Goal: Find specific page/section: Find specific page/section

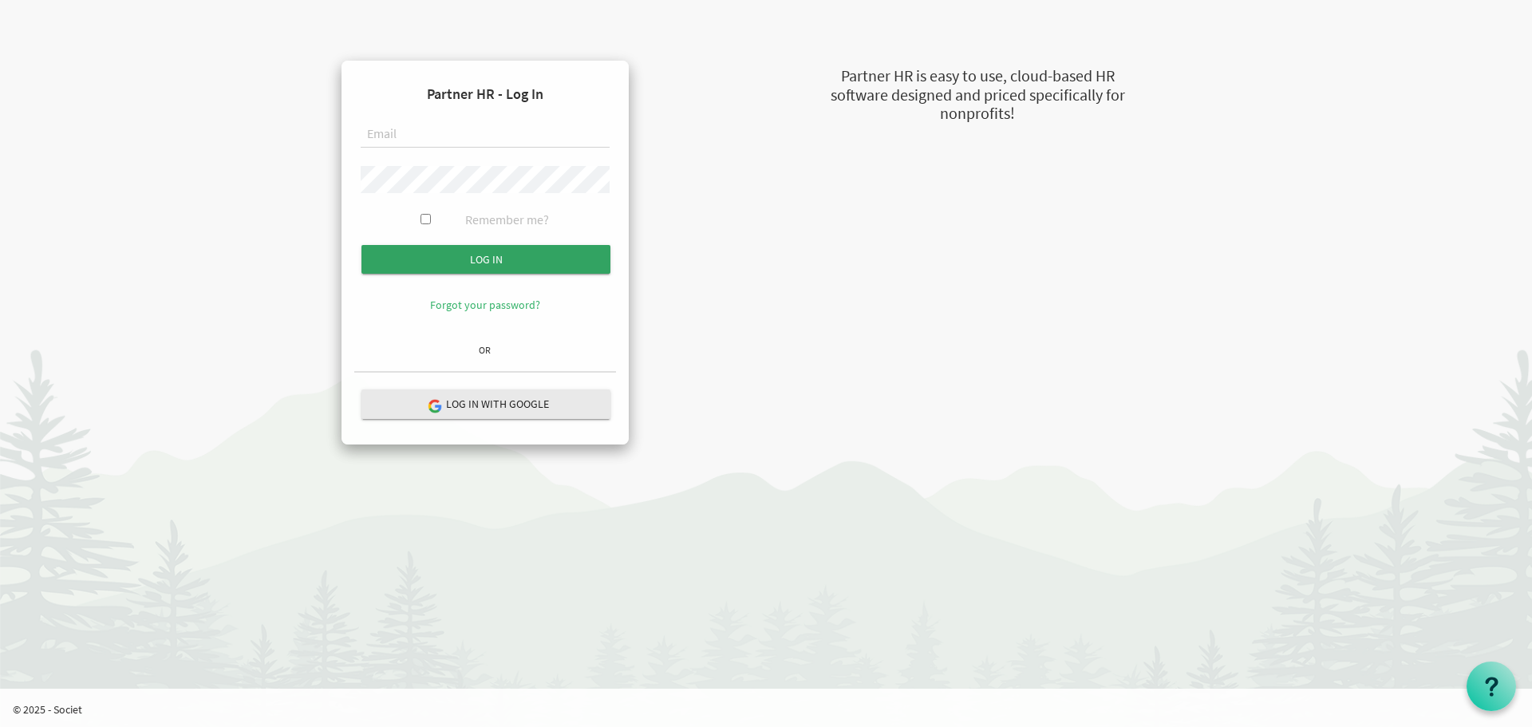
type input "natalie@uics.ca"
click at [472, 253] on input "submit" at bounding box center [485, 259] width 249 height 29
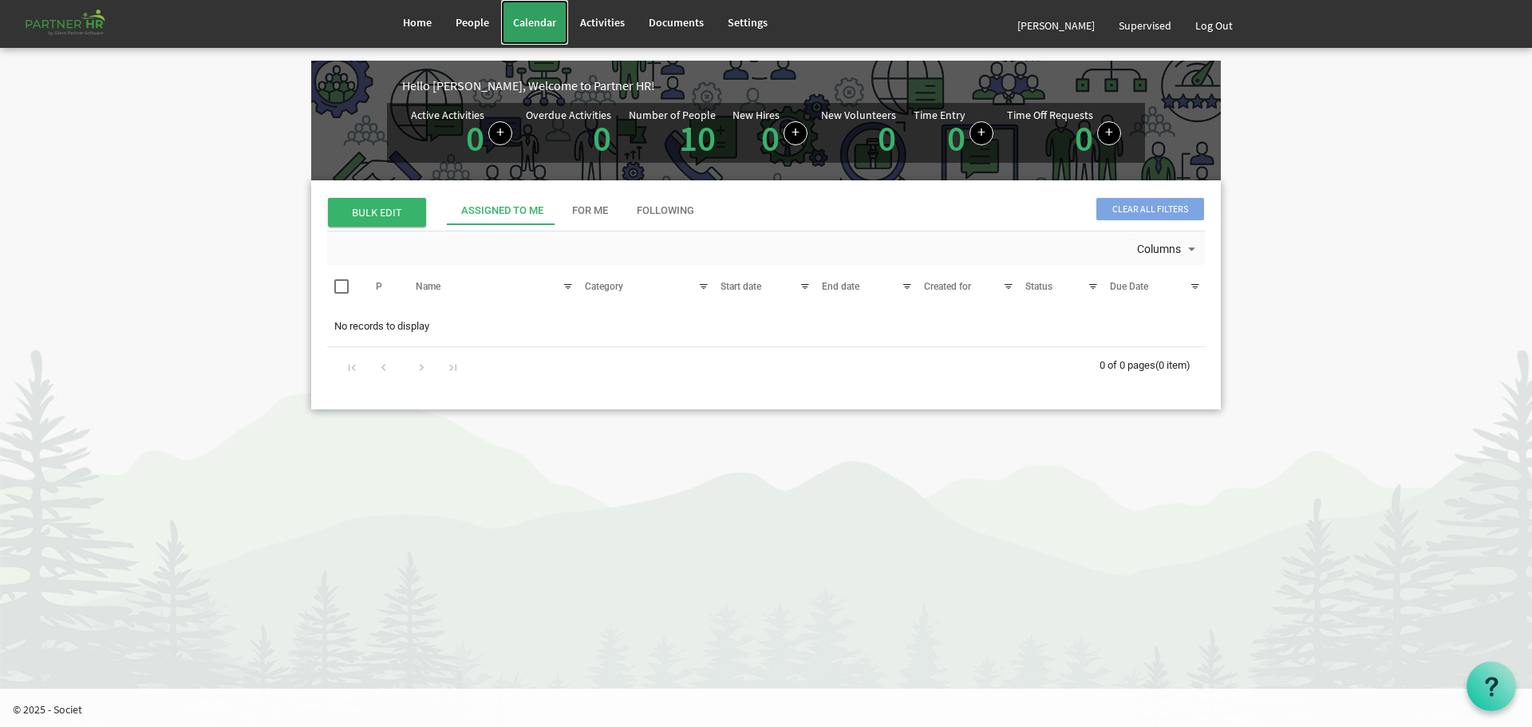
click at [526, 26] on span "Calendar" at bounding box center [534, 22] width 43 height 14
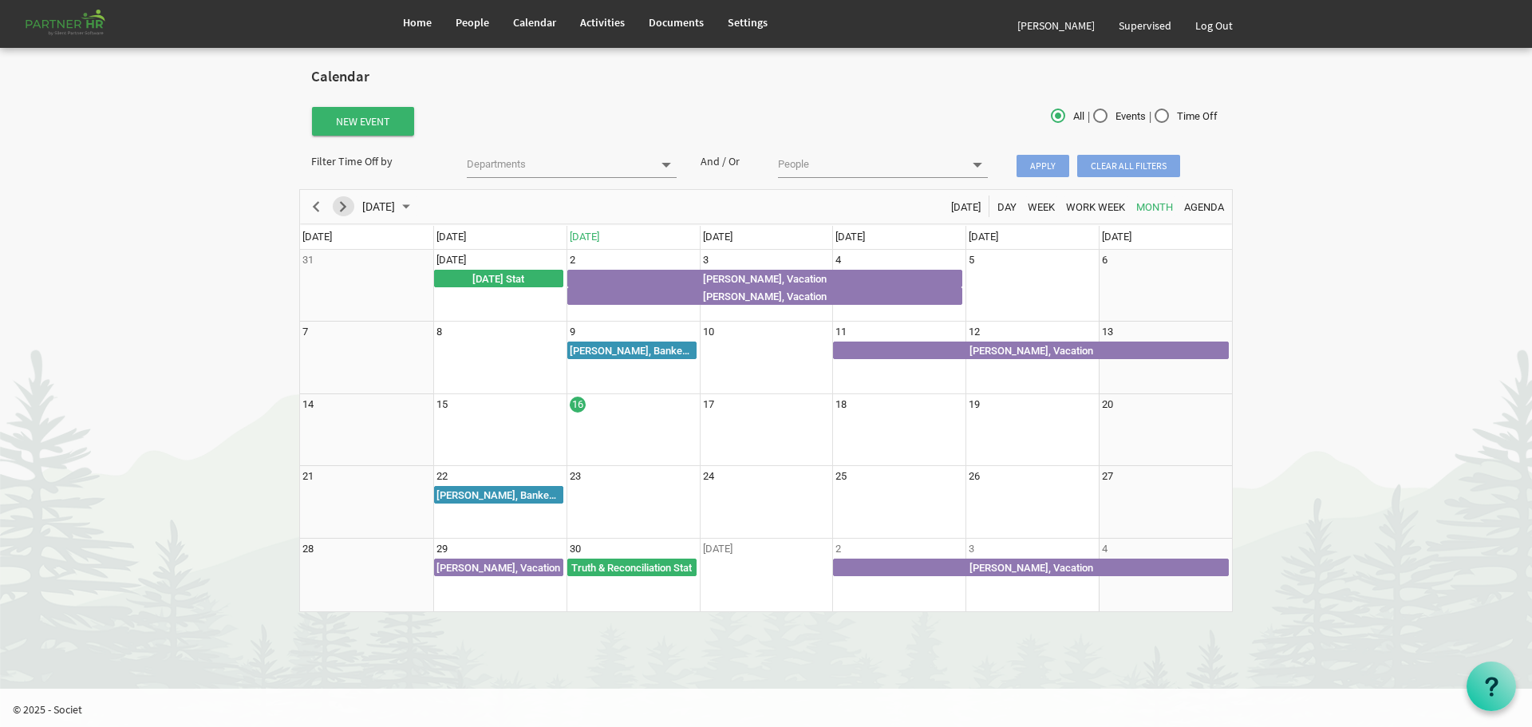
click at [340, 209] on span "Next" at bounding box center [343, 207] width 19 height 20
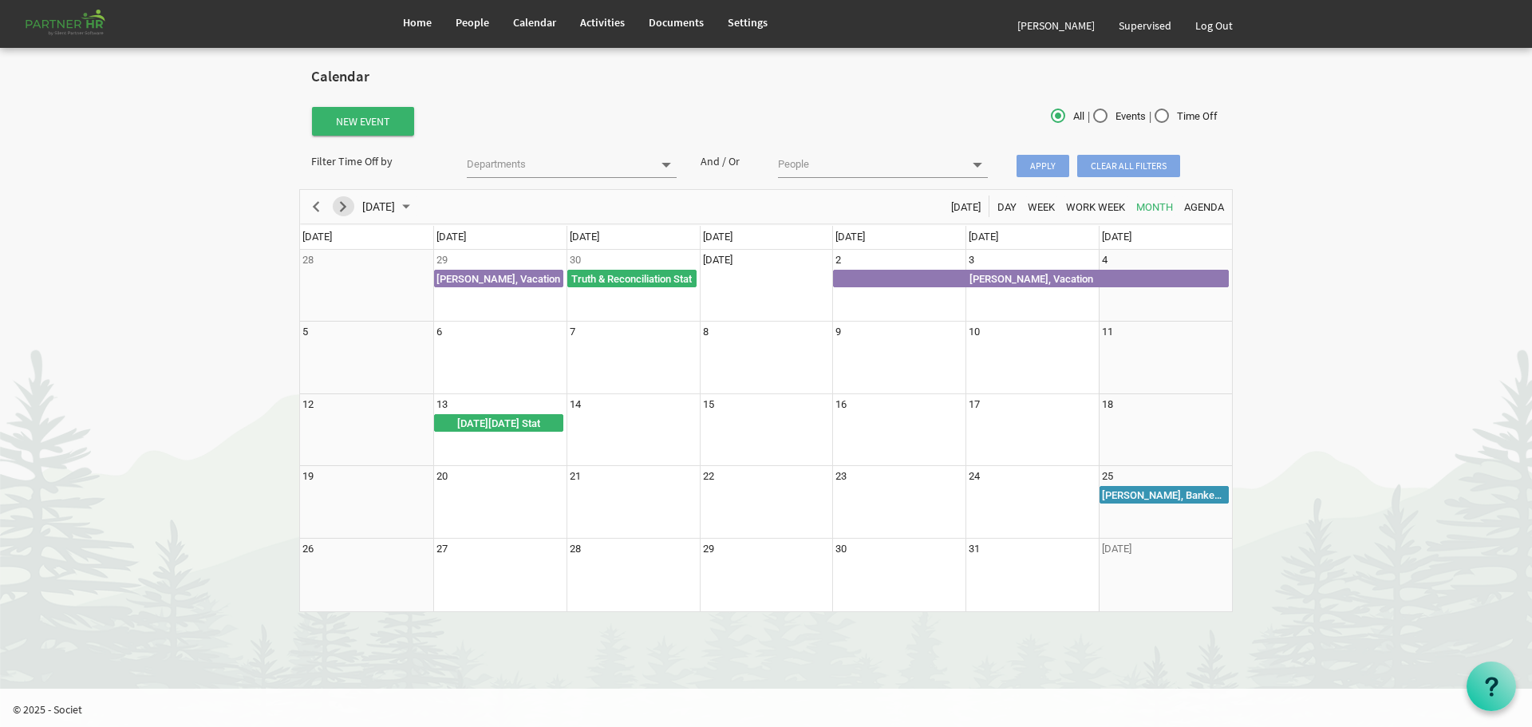
click at [351, 211] on span "Next" at bounding box center [343, 207] width 19 height 20
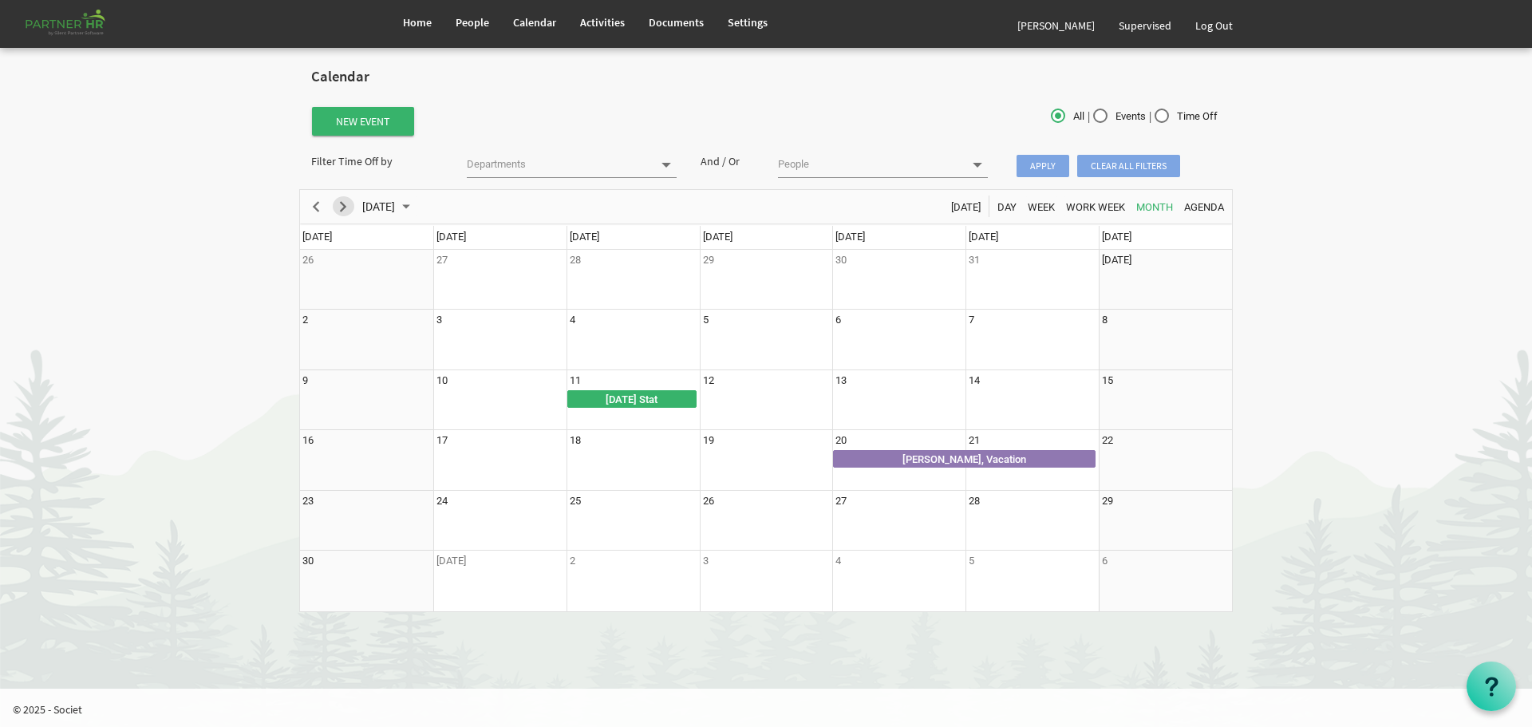
click at [346, 207] on span "Next" at bounding box center [343, 207] width 19 height 20
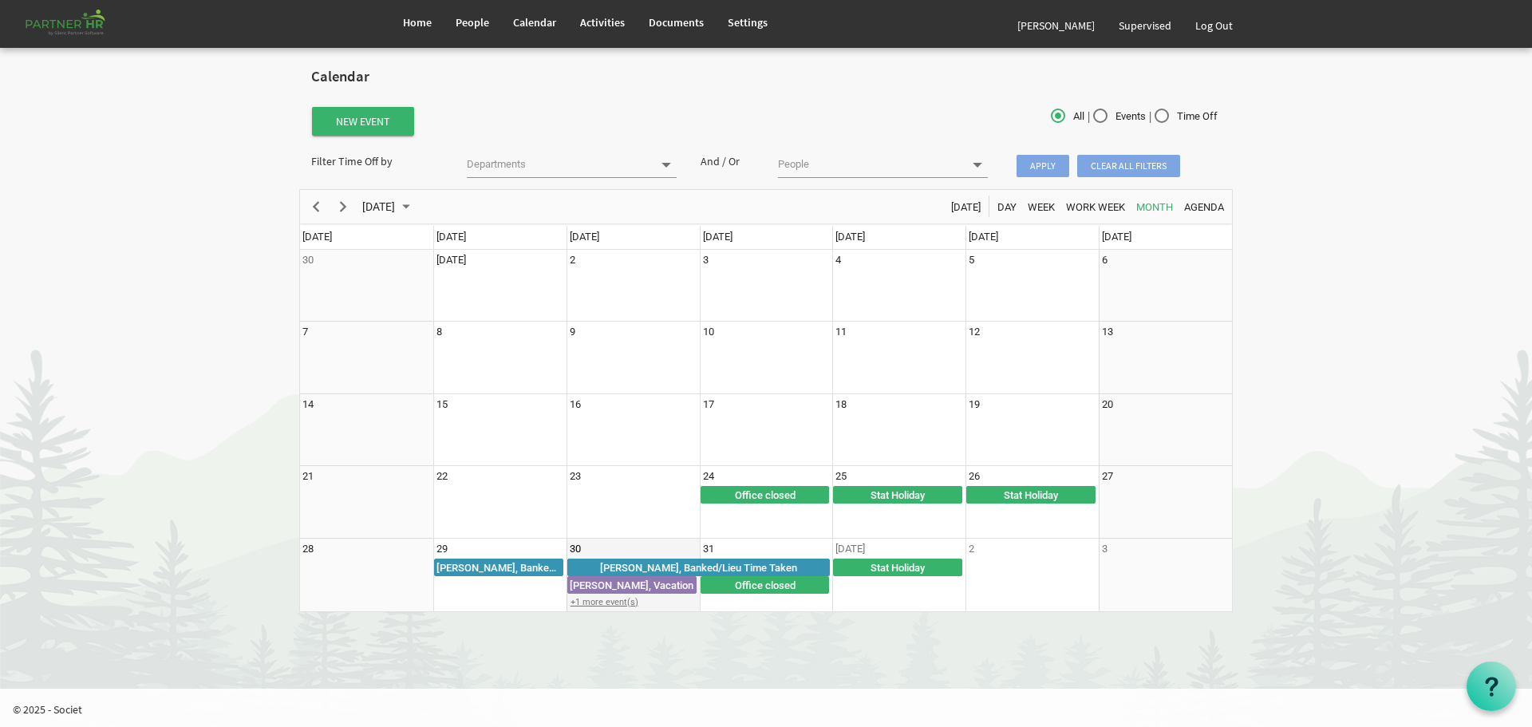
click at [622, 606] on div "+1 more event(s)" at bounding box center [633, 602] width 132 height 12
click at [851, 655] on html "Home People Calendar" at bounding box center [766, 363] width 1532 height 727
click at [415, 19] on span "Home" at bounding box center [417, 22] width 29 height 14
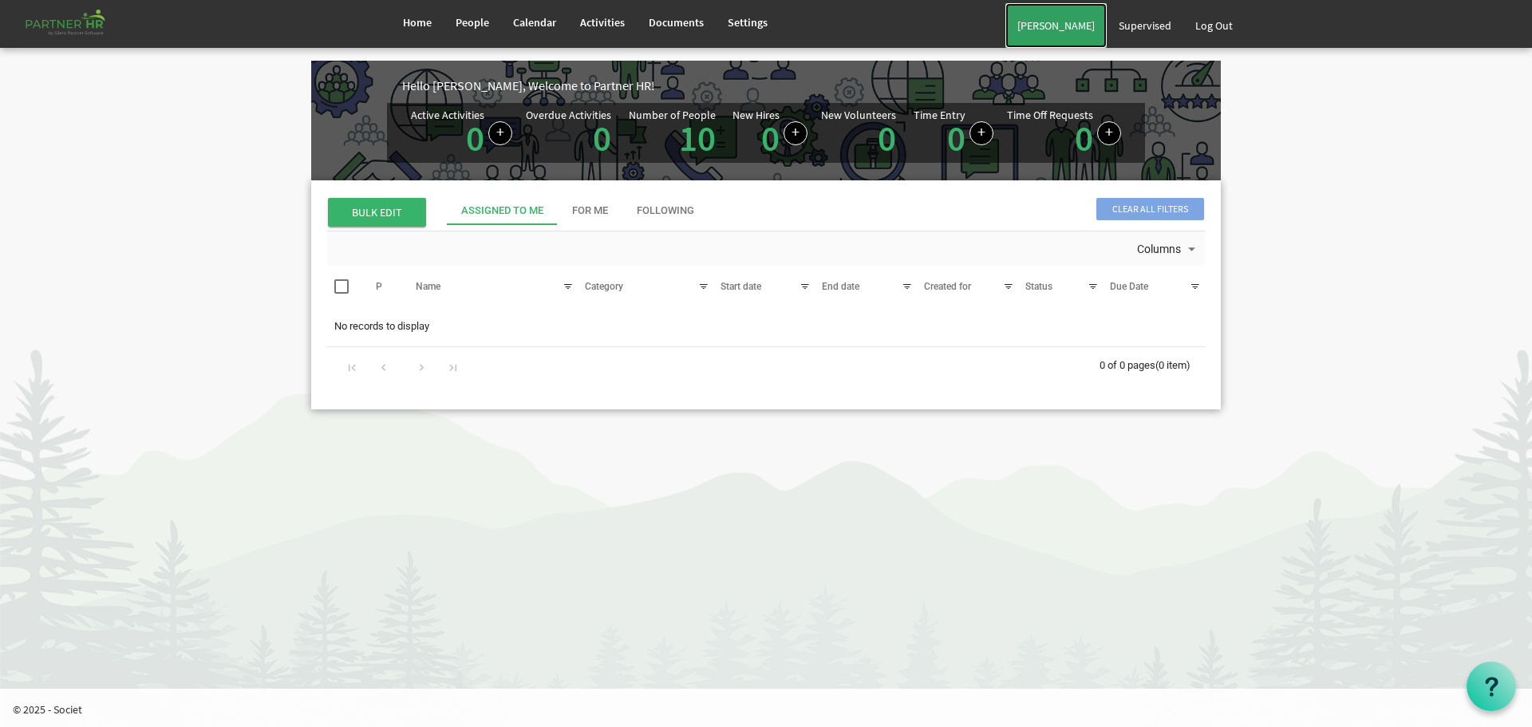
click at [1065, 28] on link "[PERSON_NAME]" at bounding box center [1055, 25] width 101 height 45
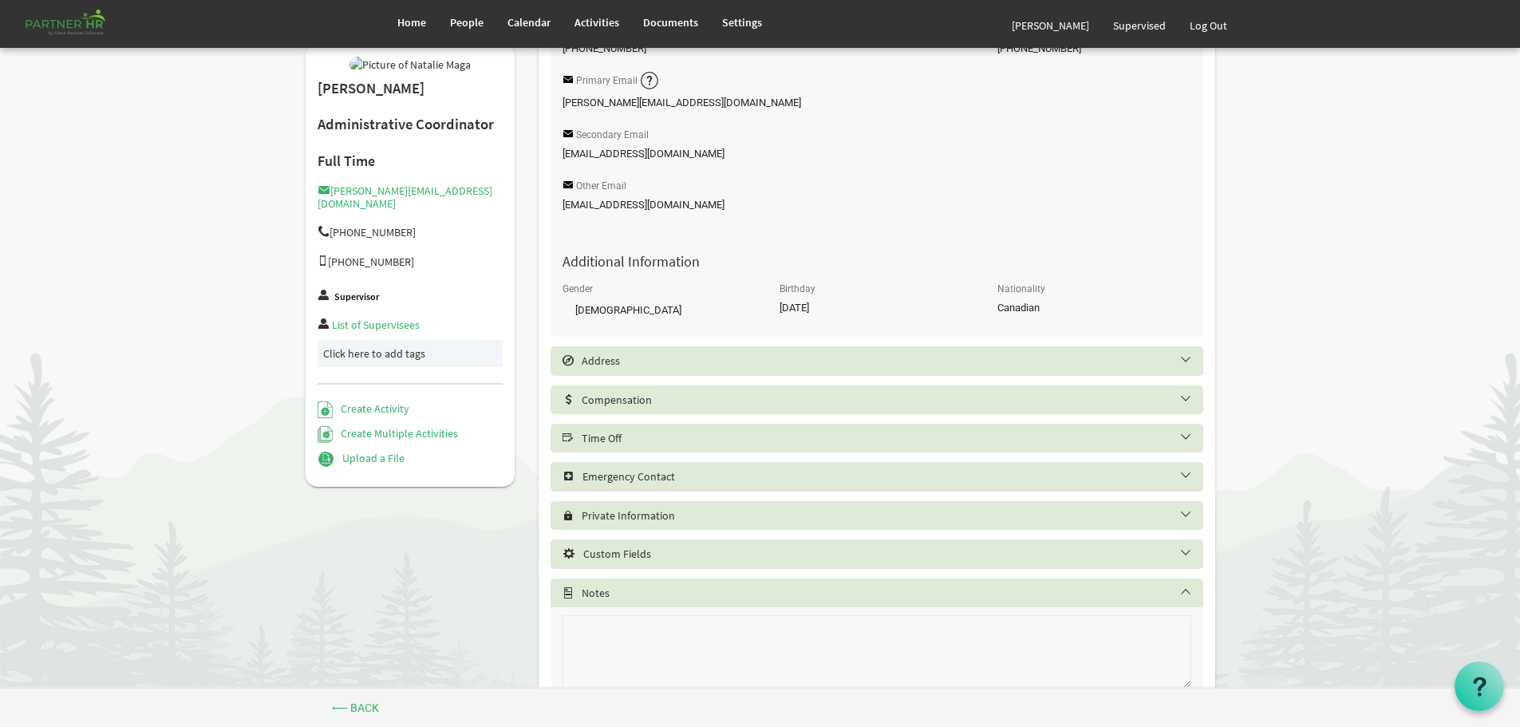
scroll to position [399, 0]
click at [598, 436] on h5 "Time Off" at bounding box center [889, 434] width 653 height 13
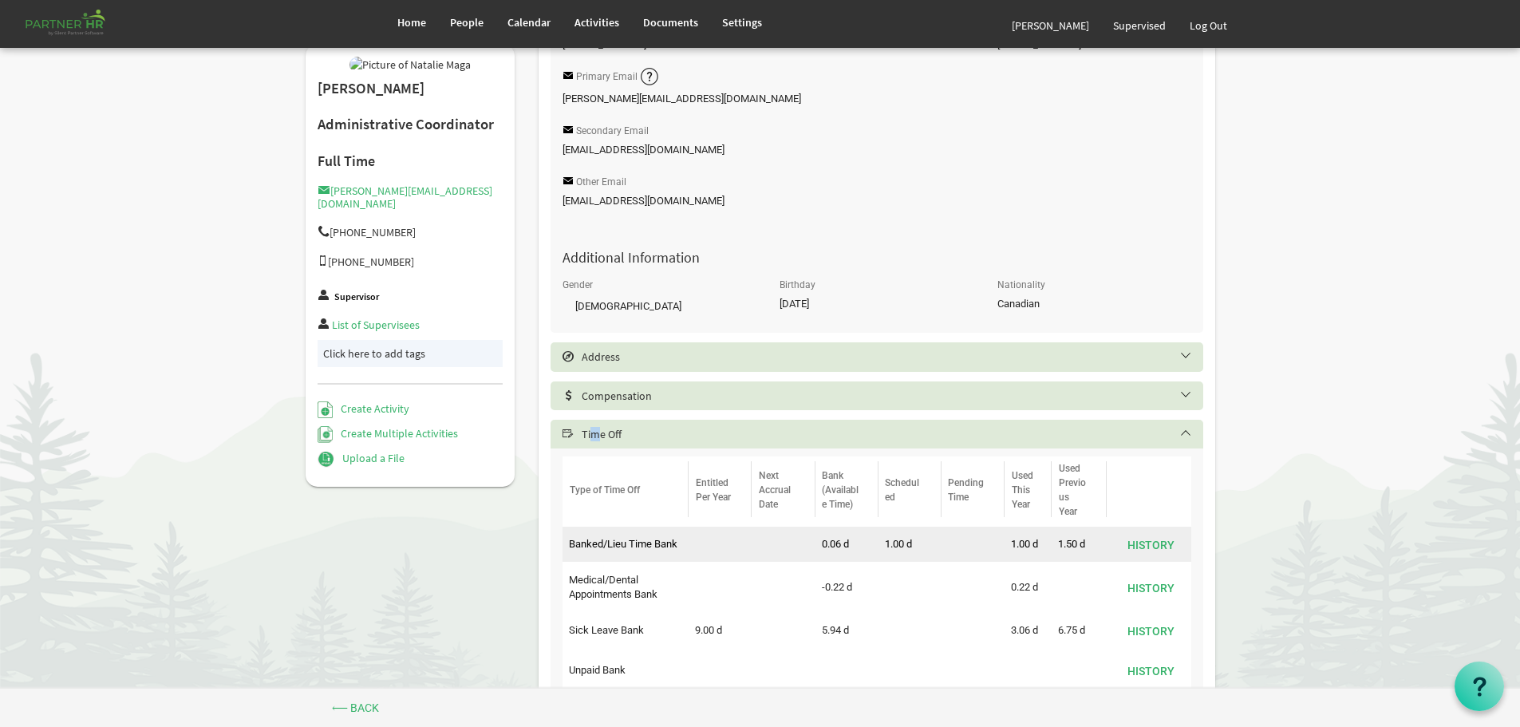
scroll to position [718, 0]
